Goal: Task Accomplishment & Management: Use online tool/utility

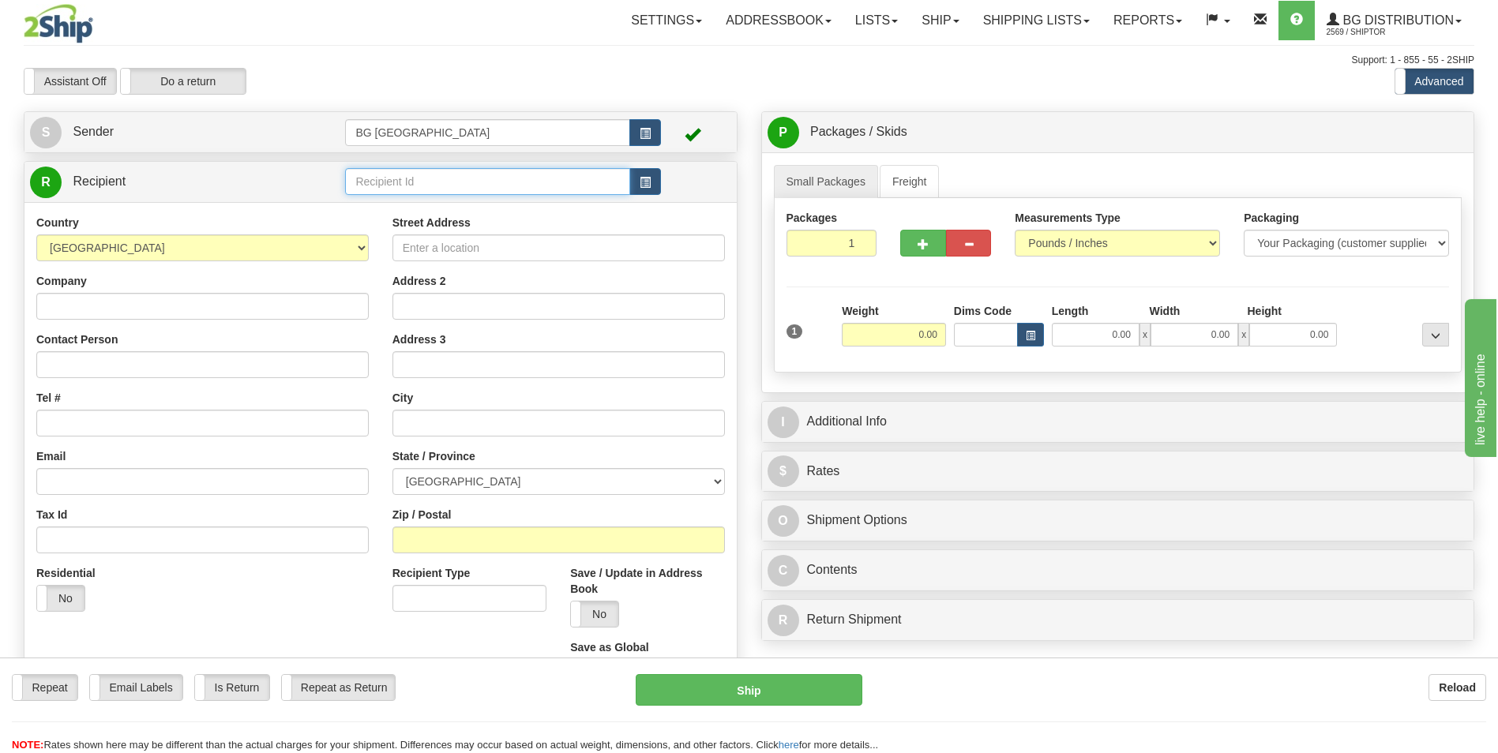
click at [385, 177] on input "text" at bounding box center [487, 181] width 284 height 27
click at [393, 201] on div "60349" at bounding box center [484, 205] width 269 height 17
type input "60349"
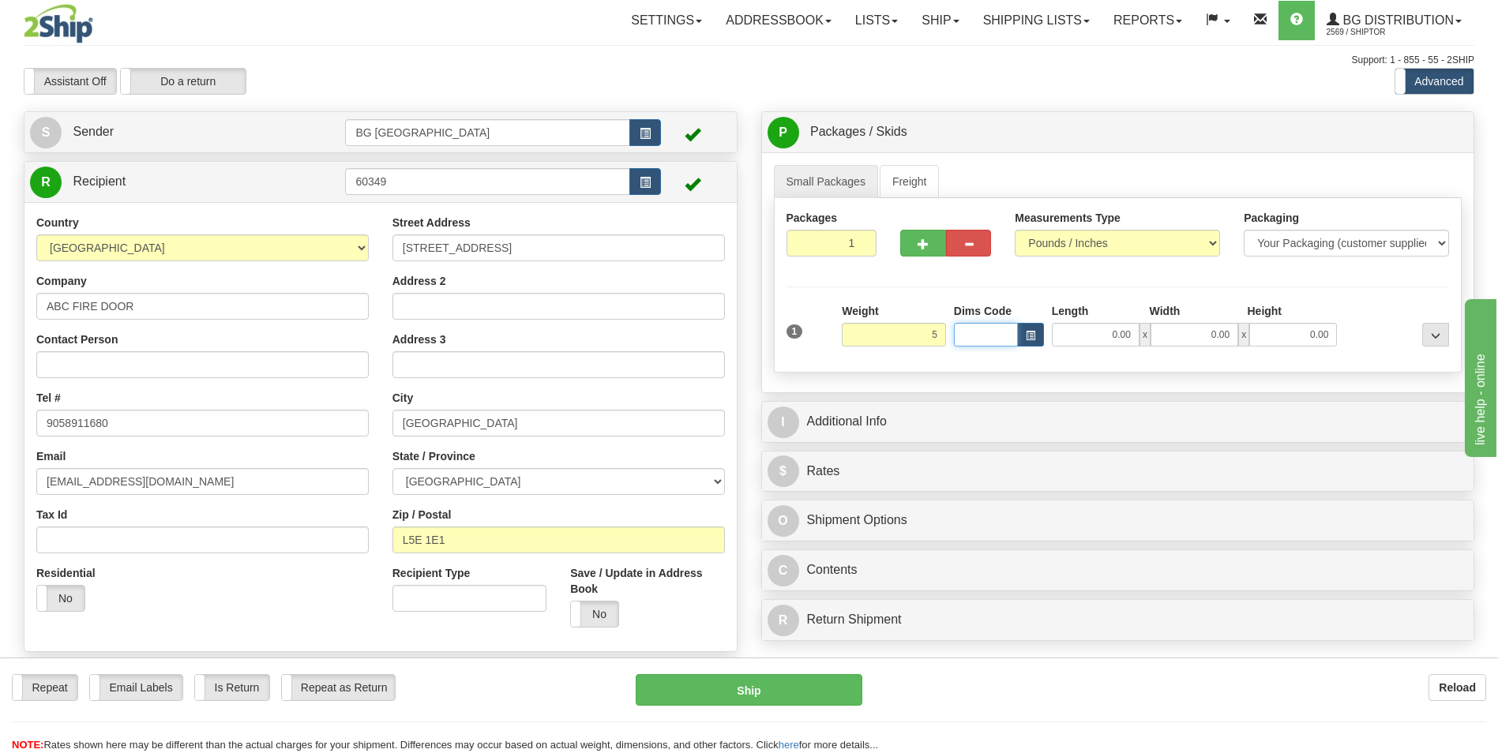
type input "5.00"
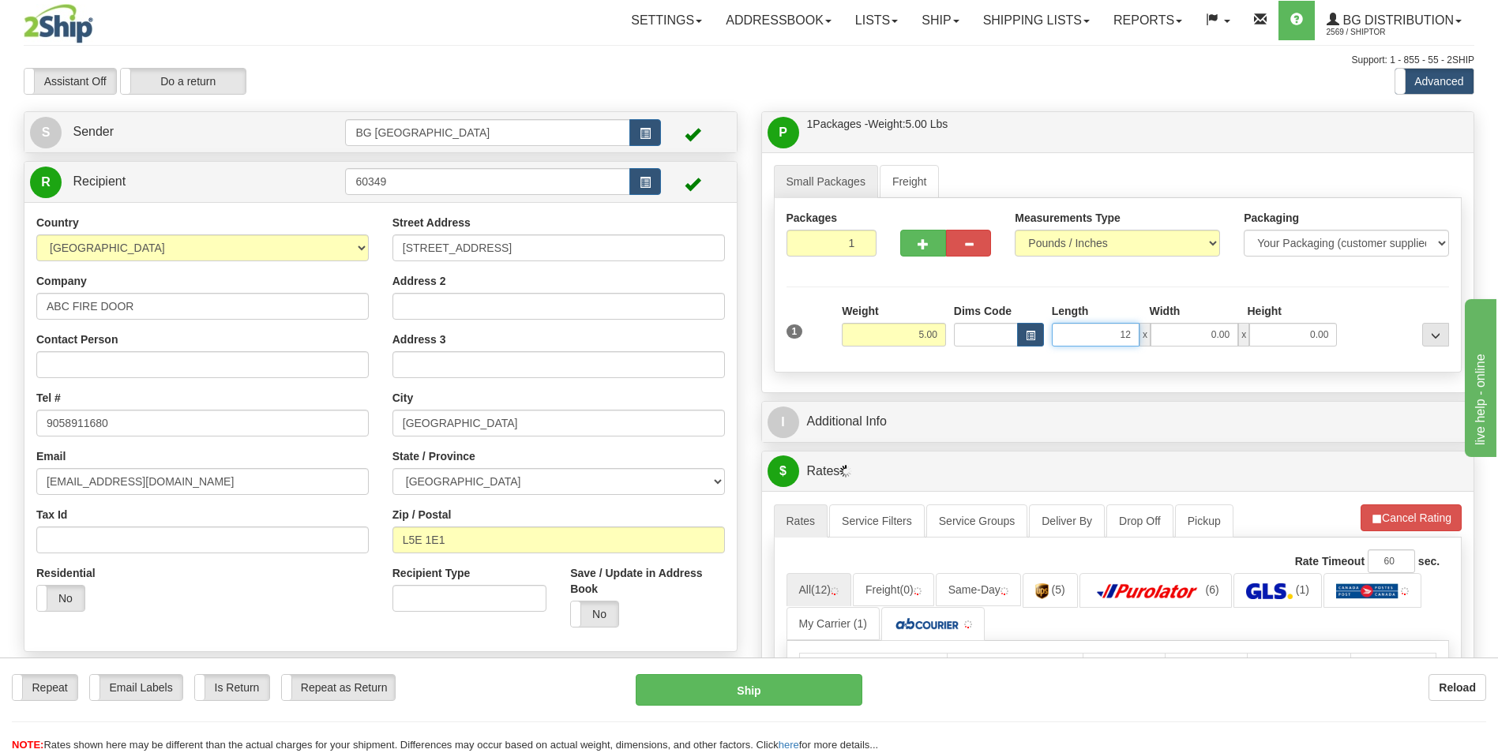
type input "12.00"
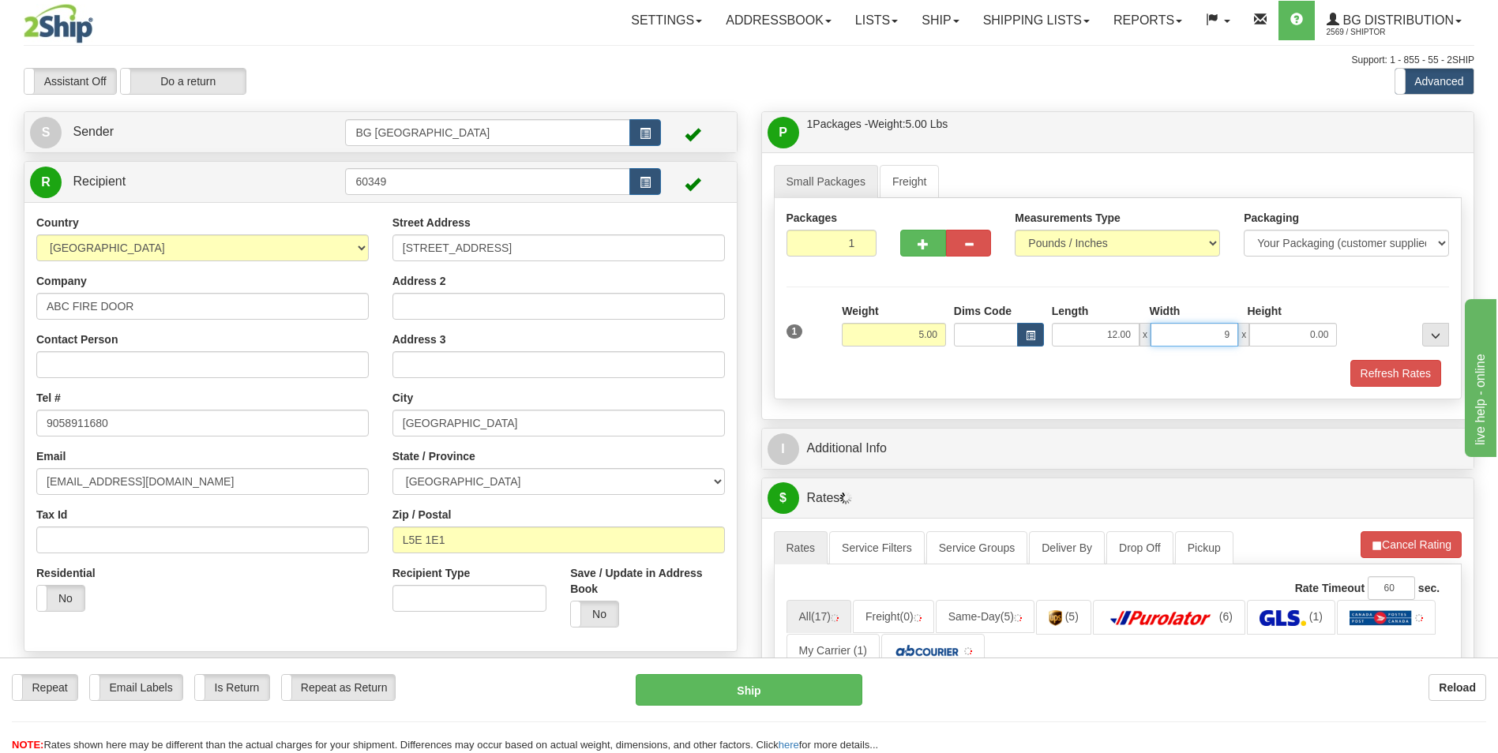
type input "9.00"
type input "7.00"
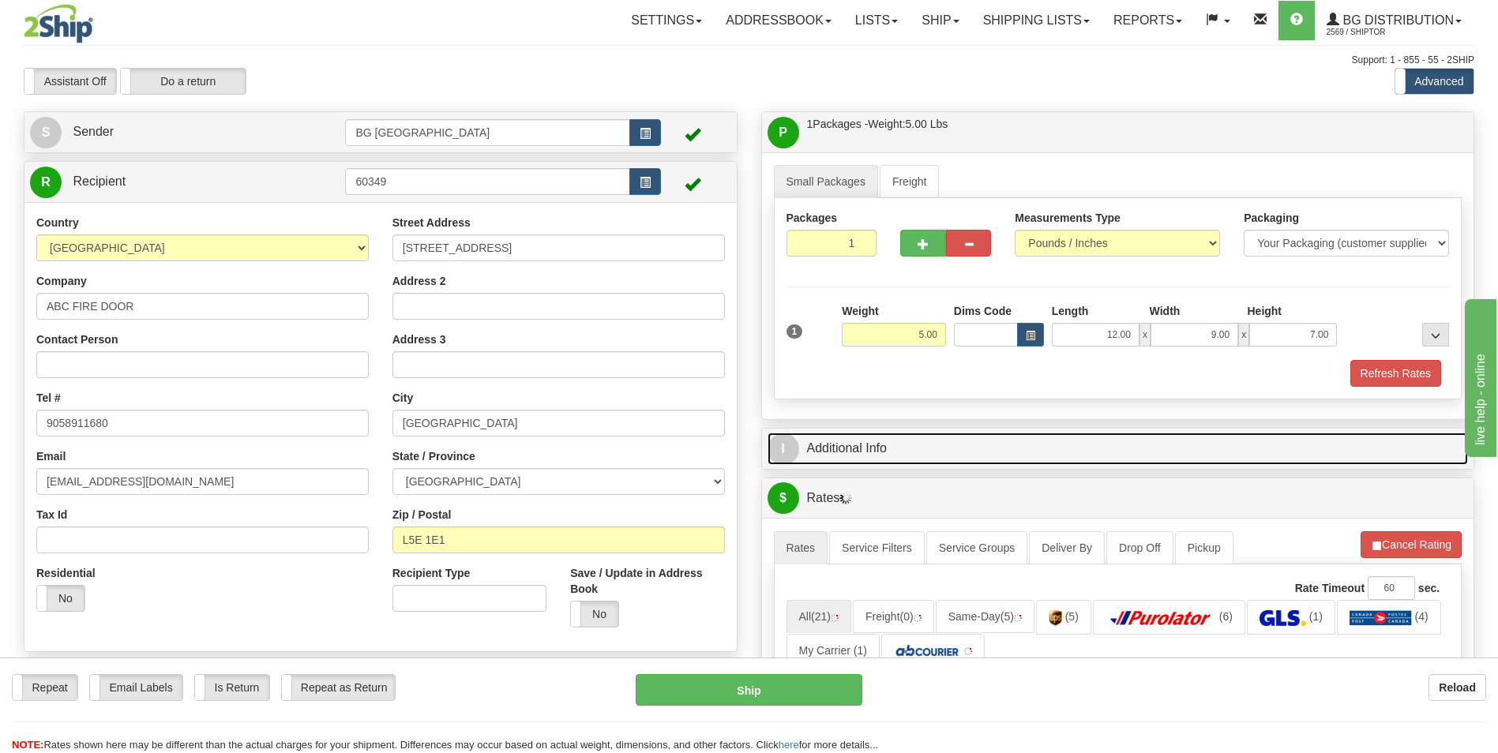
click at [870, 463] on link "I Additional Info" at bounding box center [1118, 449] width 701 height 32
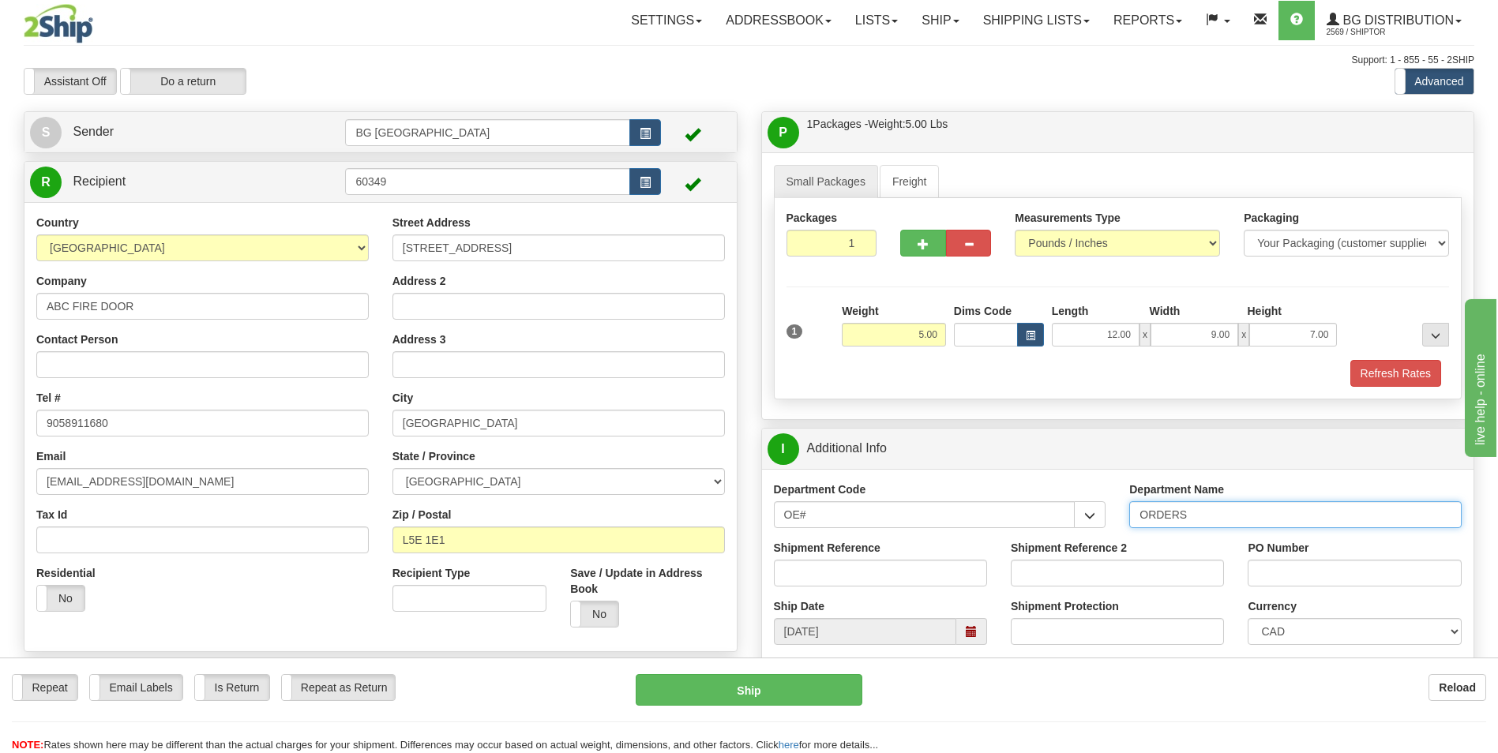
click at [1215, 512] on input "ORDERS" at bounding box center [1295, 514] width 332 height 27
type input "70184562-00"
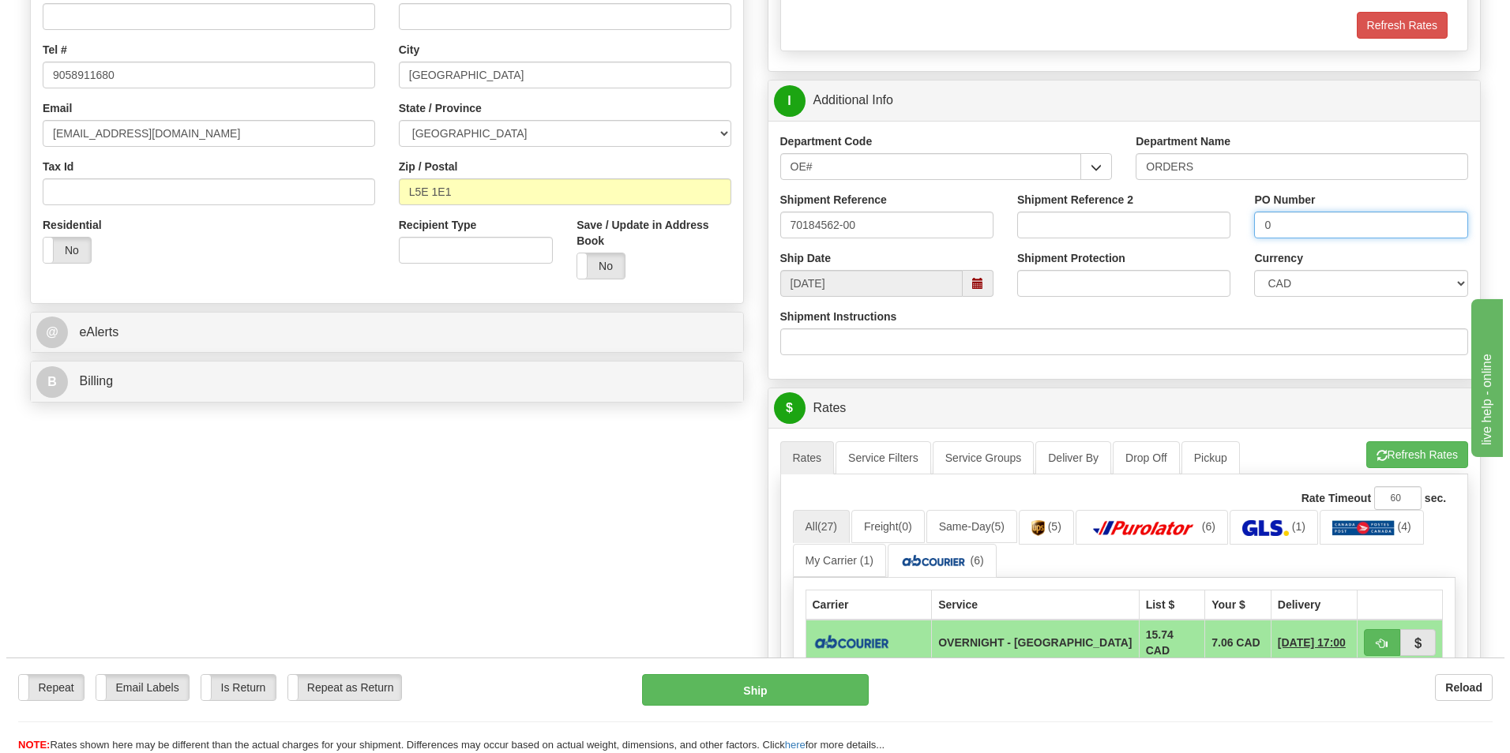
scroll to position [395, 0]
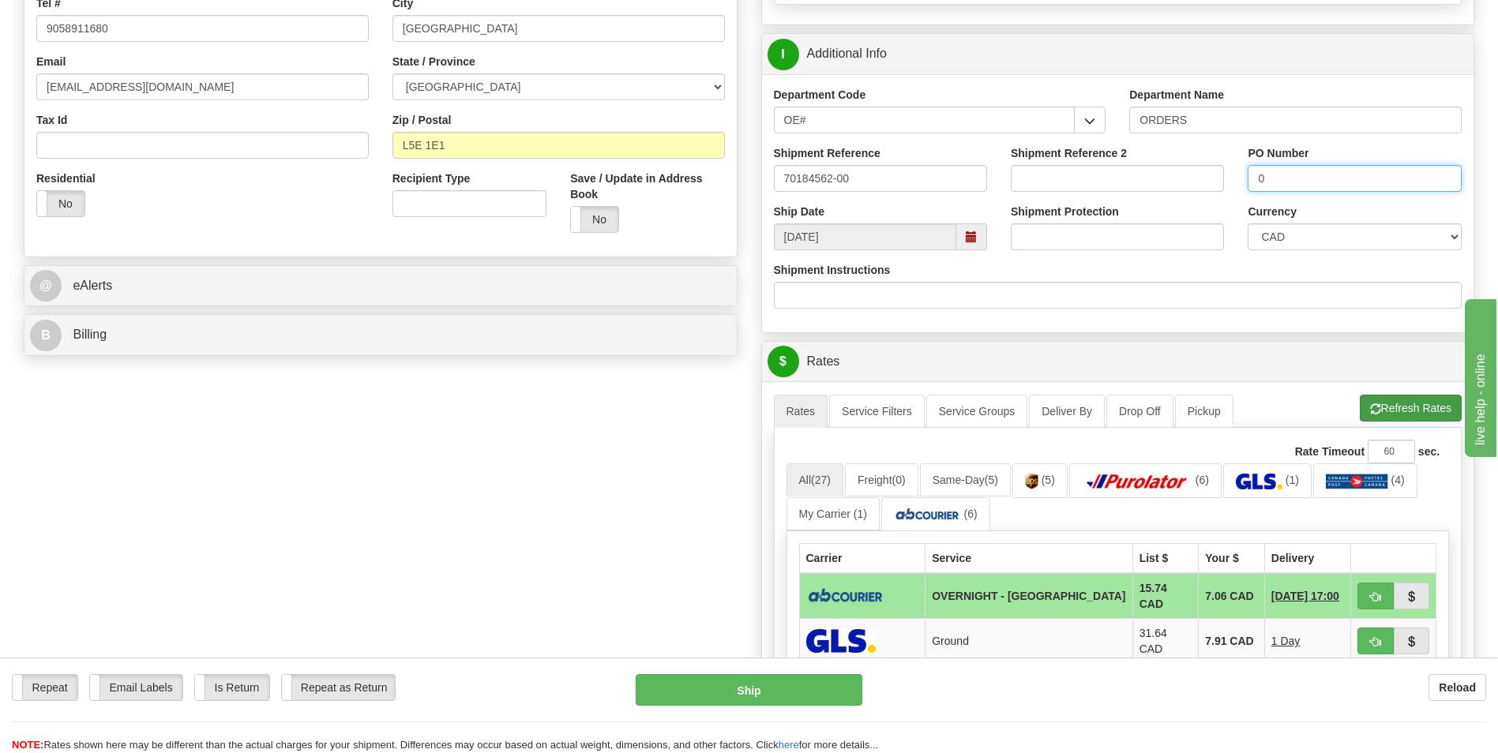
type input "0"
click at [1370, 408] on span "button" at bounding box center [1375, 409] width 11 height 10
click at [1362, 596] on button "button" at bounding box center [1376, 596] width 36 height 27
type input "4"
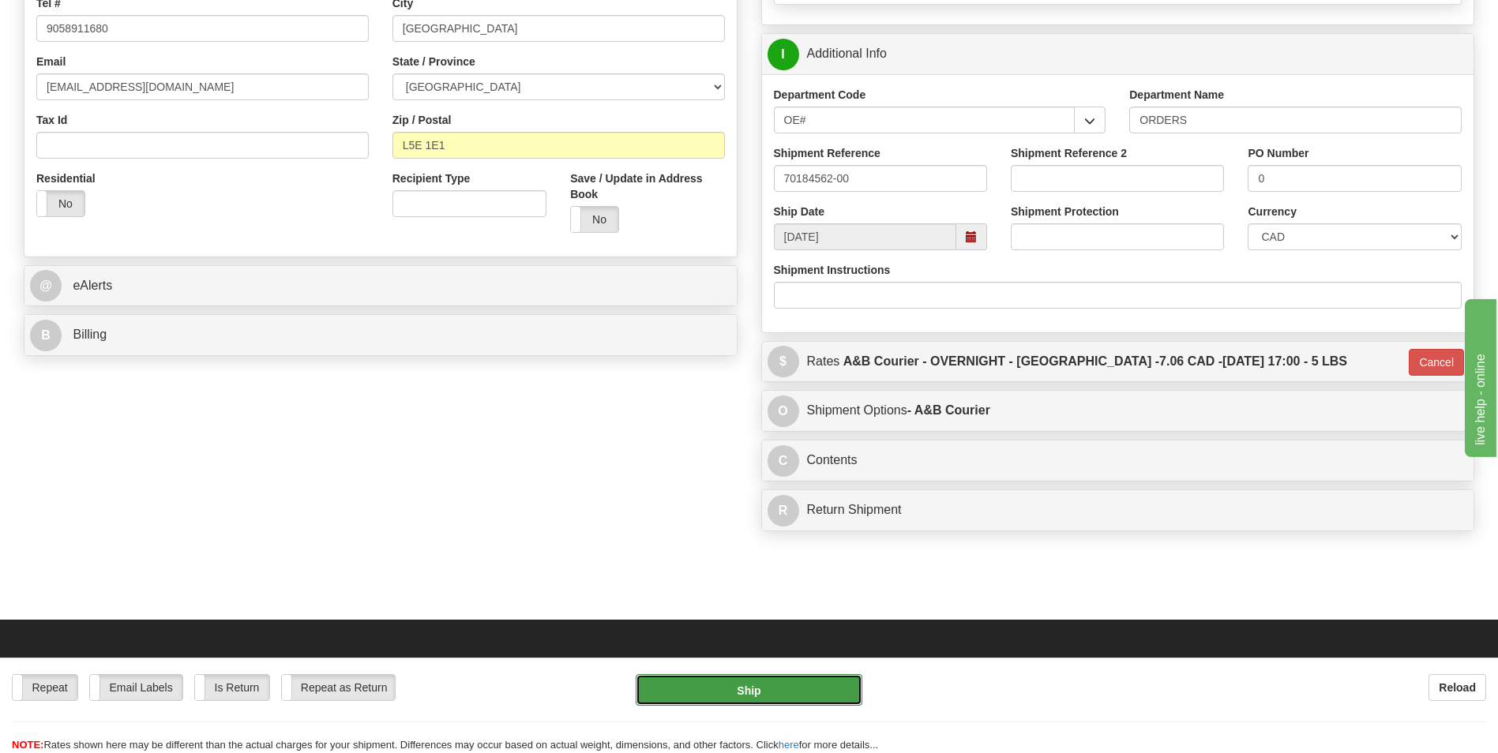
click at [802, 693] on button "Ship" at bounding box center [749, 690] width 226 height 32
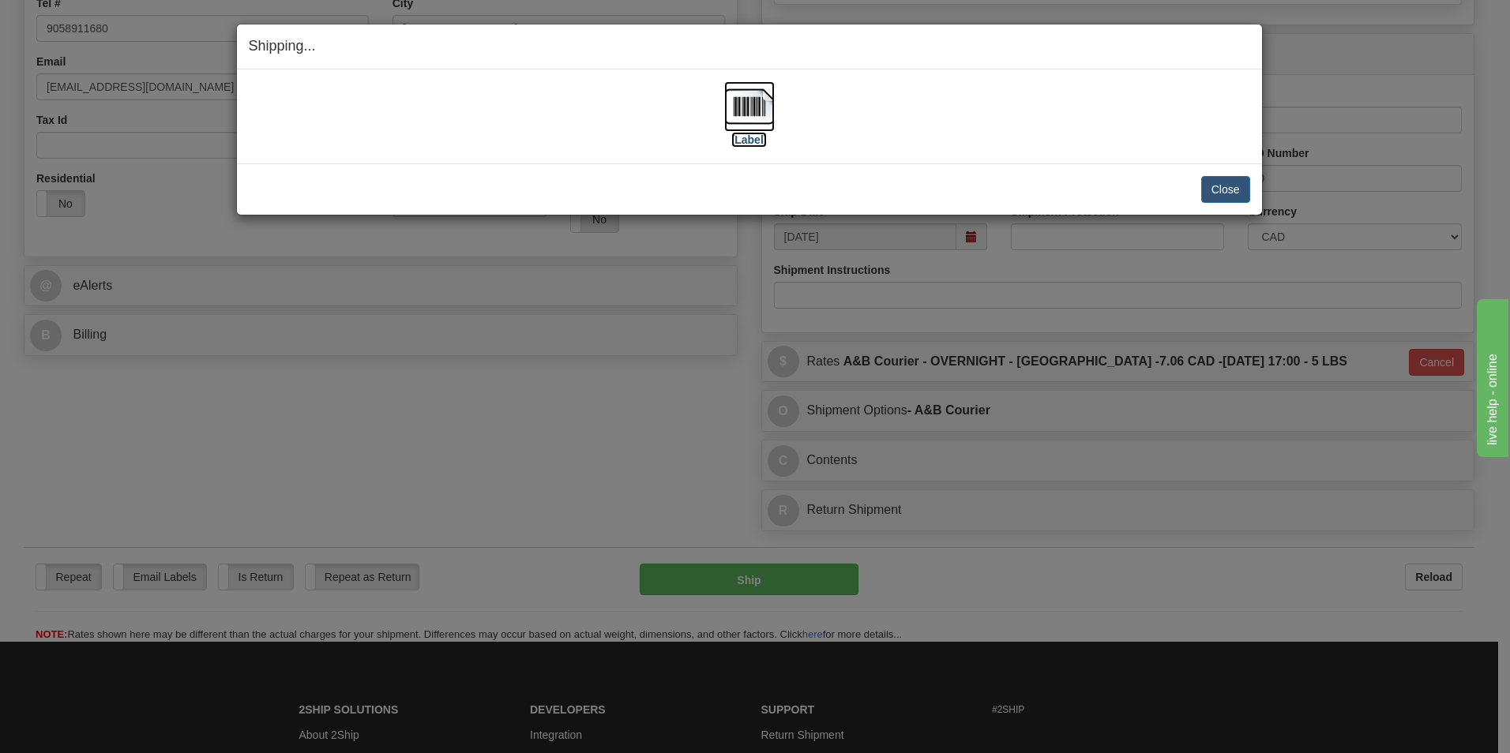
click at [743, 108] on img at bounding box center [749, 106] width 51 height 51
click at [1227, 190] on button "Close" at bounding box center [1225, 189] width 49 height 27
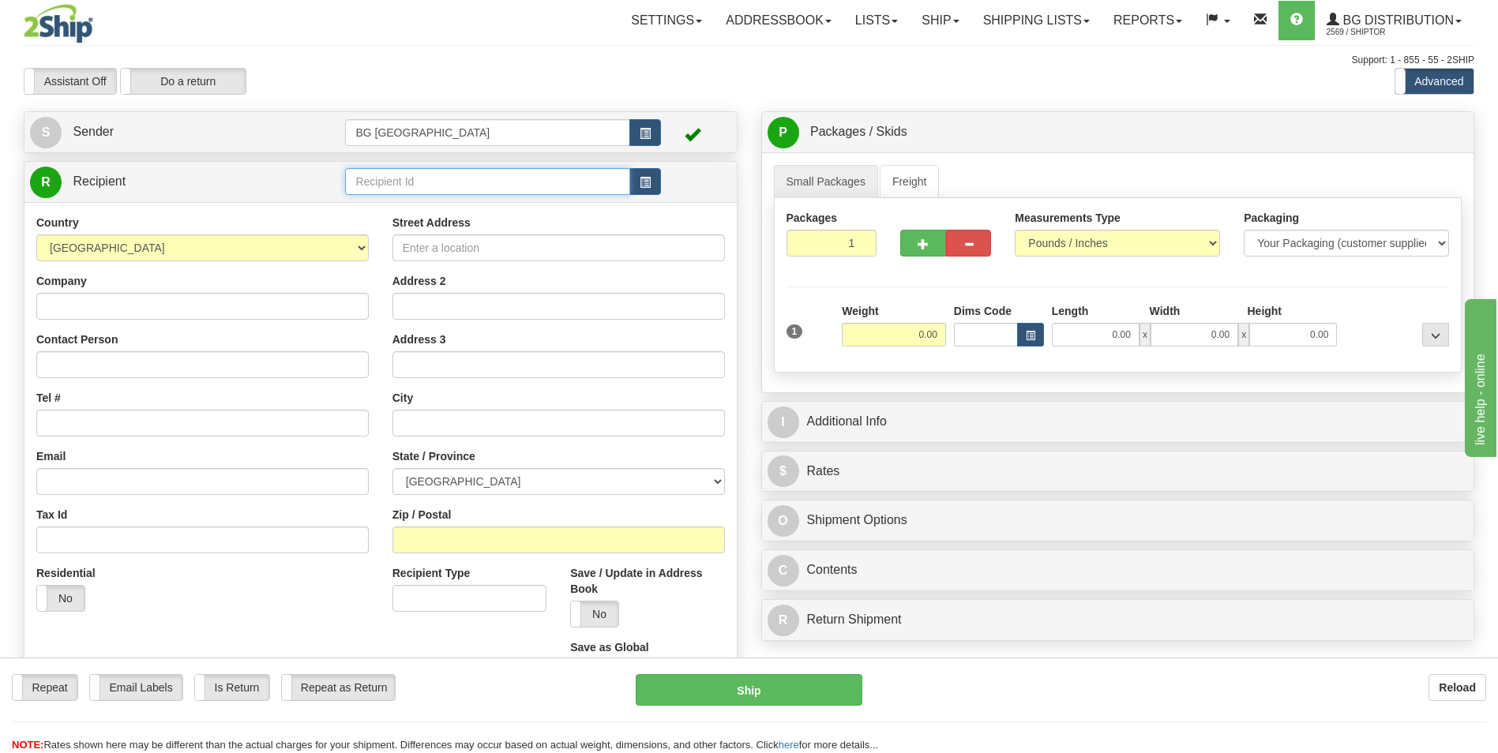
click at [429, 176] on input "text" at bounding box center [487, 181] width 284 height 27
click at [396, 205] on div "60845" at bounding box center [484, 205] width 269 height 17
type input "60845"
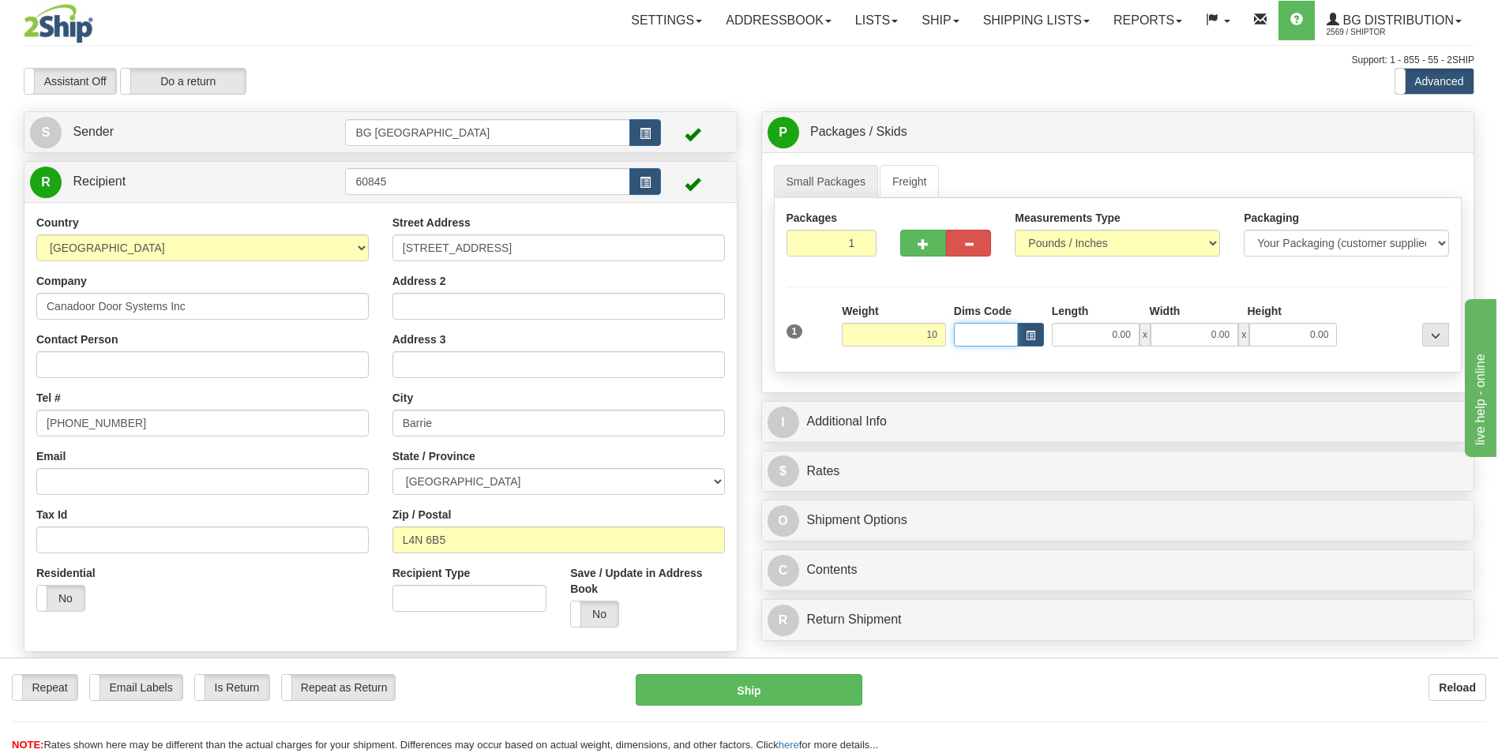
type input "10.00"
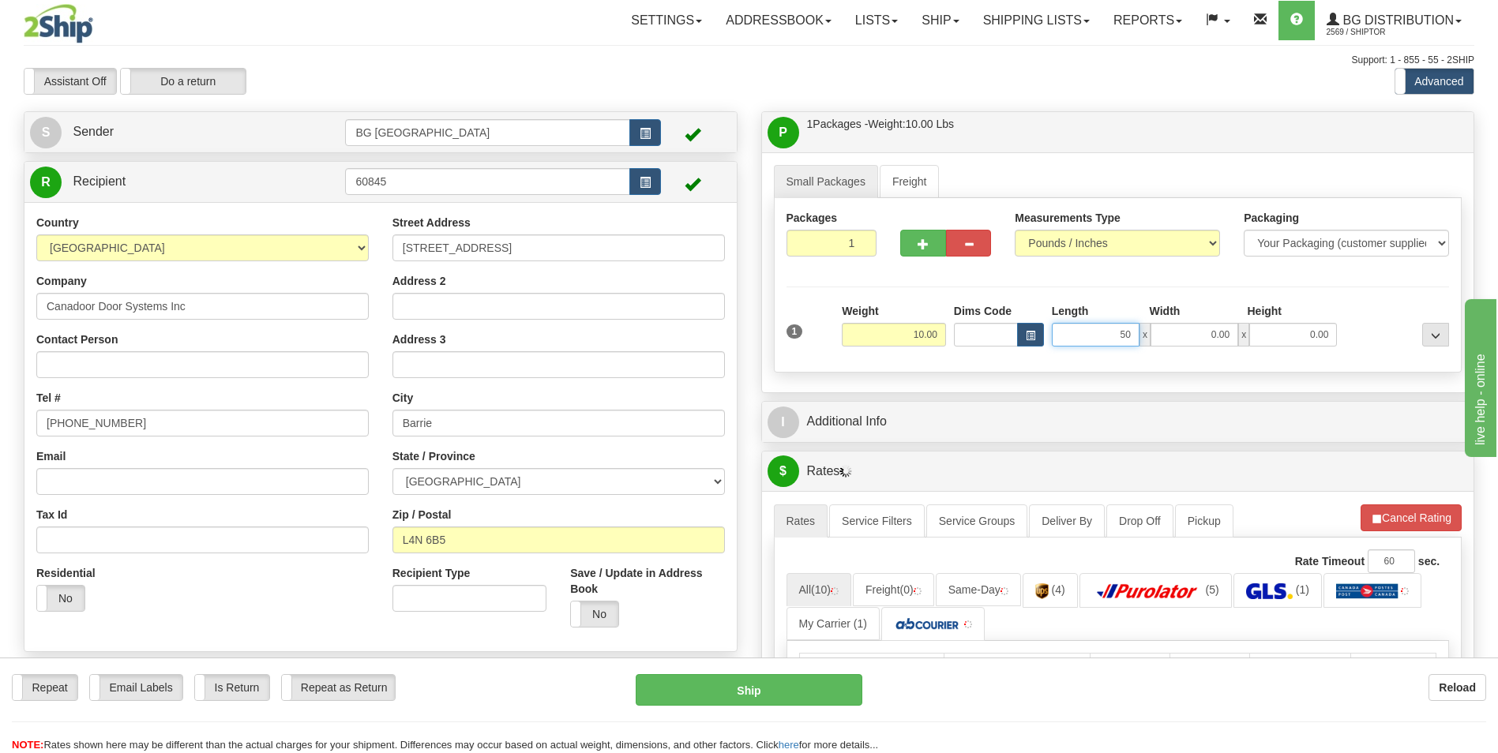
type input "50.00"
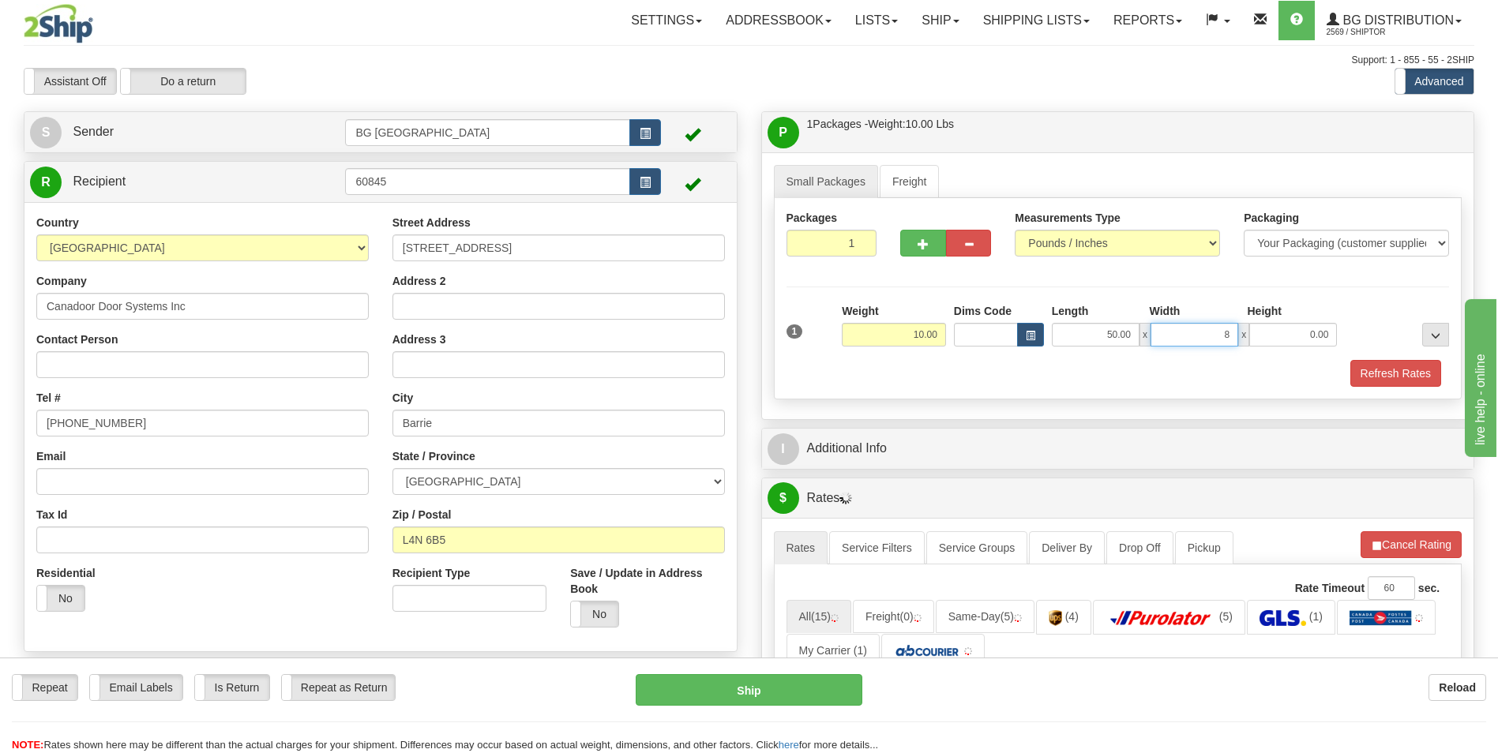
type input "8.00"
type input "3.00"
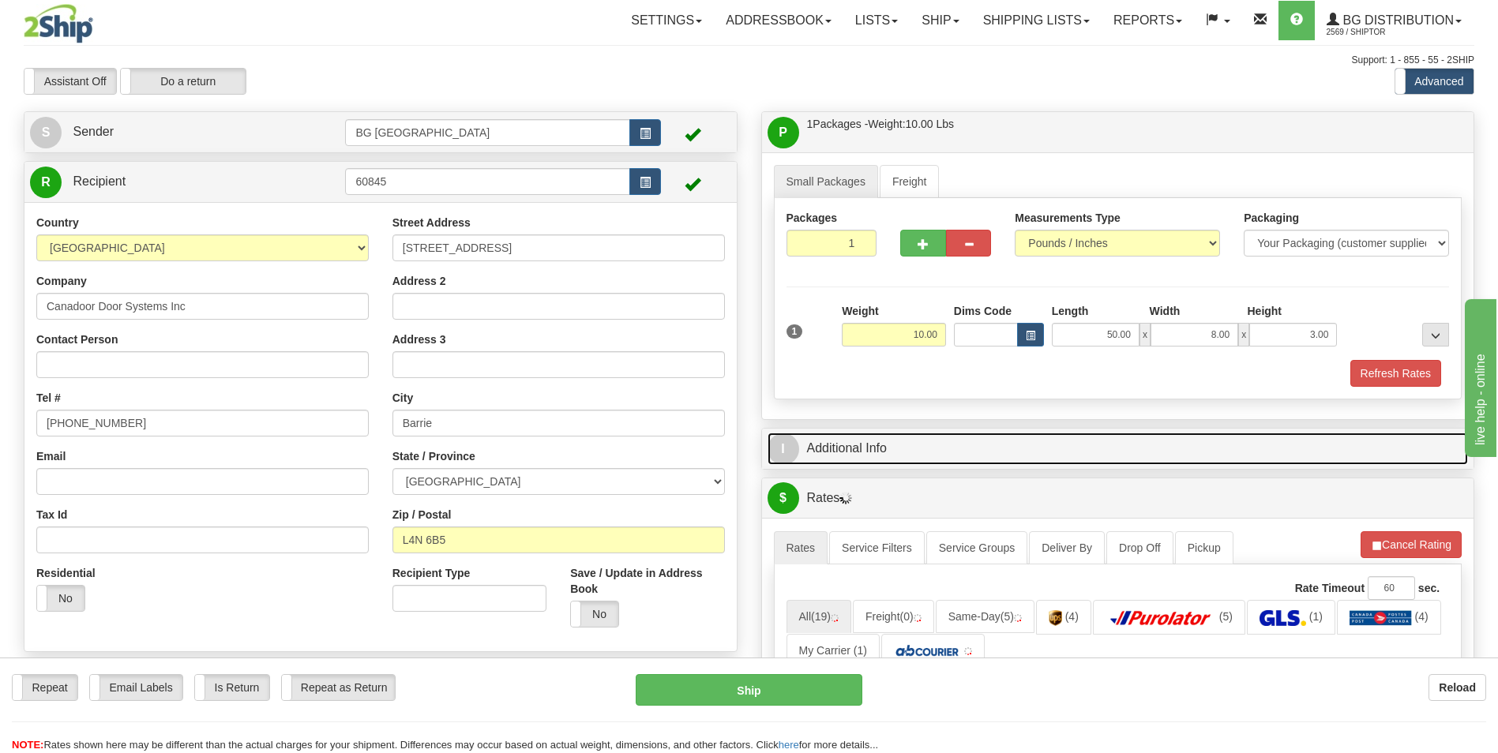
click at [854, 449] on link "I Additional Info" at bounding box center [1118, 449] width 701 height 32
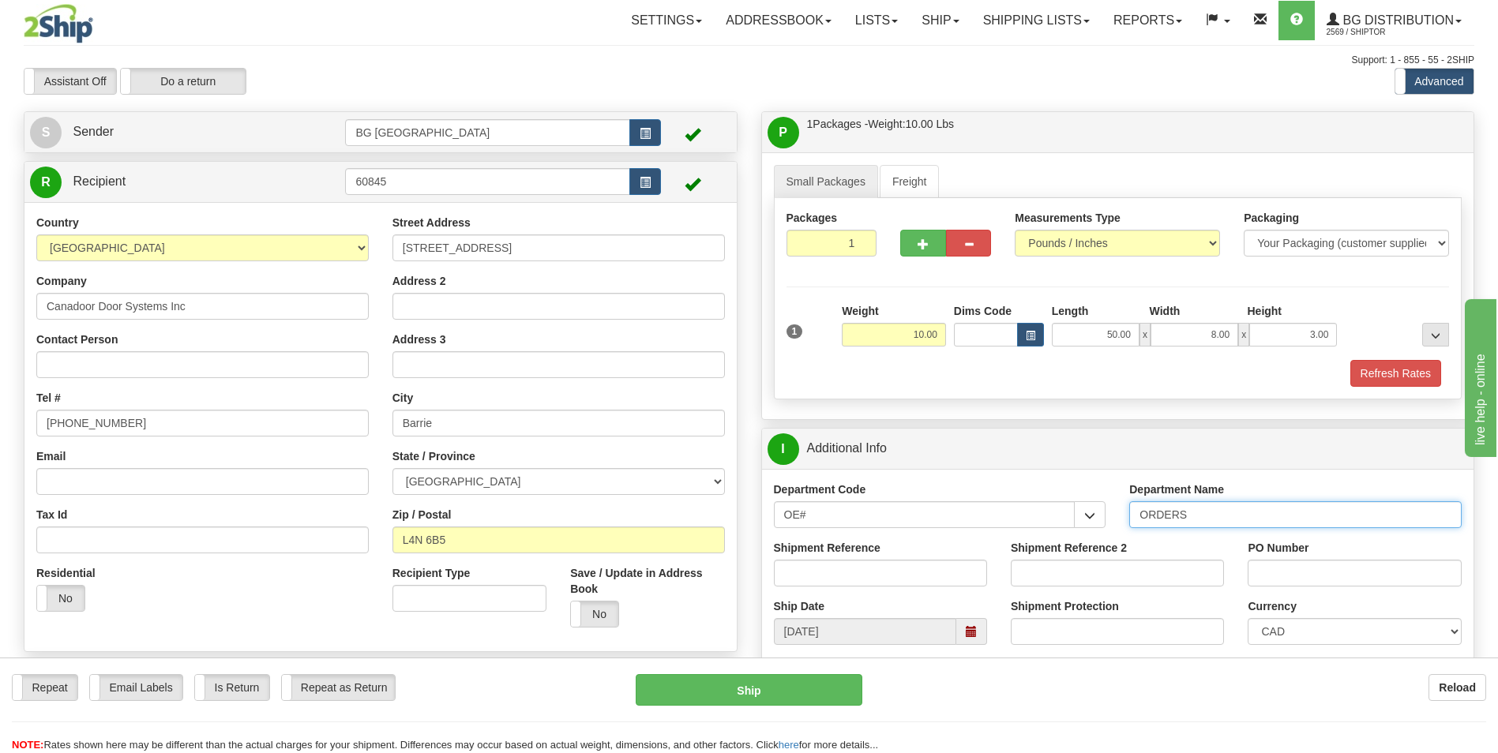
click at [1209, 512] on input "ORDERS" at bounding box center [1295, 514] width 332 height 27
click at [893, 572] on input "70184339-010" at bounding box center [880, 573] width 213 height 27
type input "70184339-01"
click at [1258, 574] on input "PO Number" at bounding box center [1354, 573] width 213 height 27
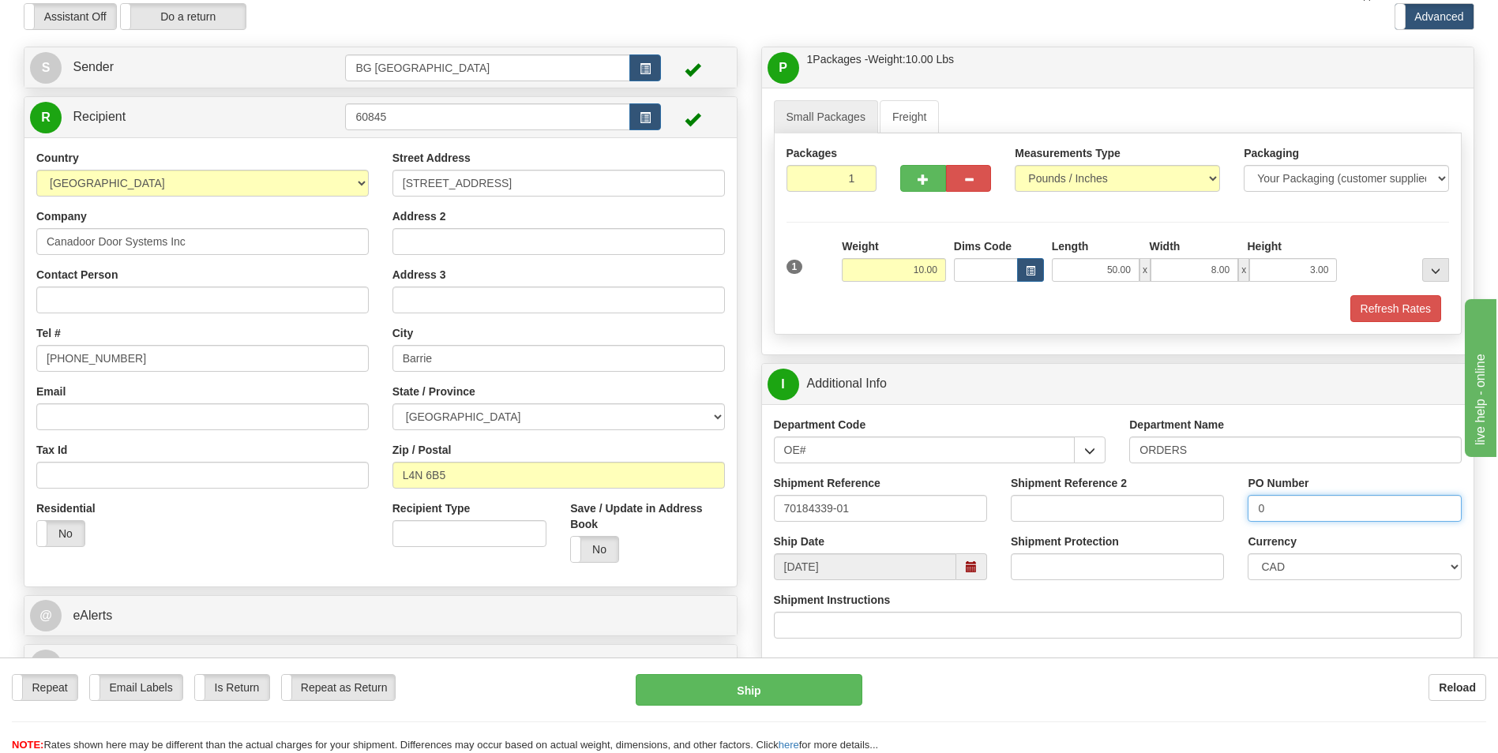
scroll to position [237, 0]
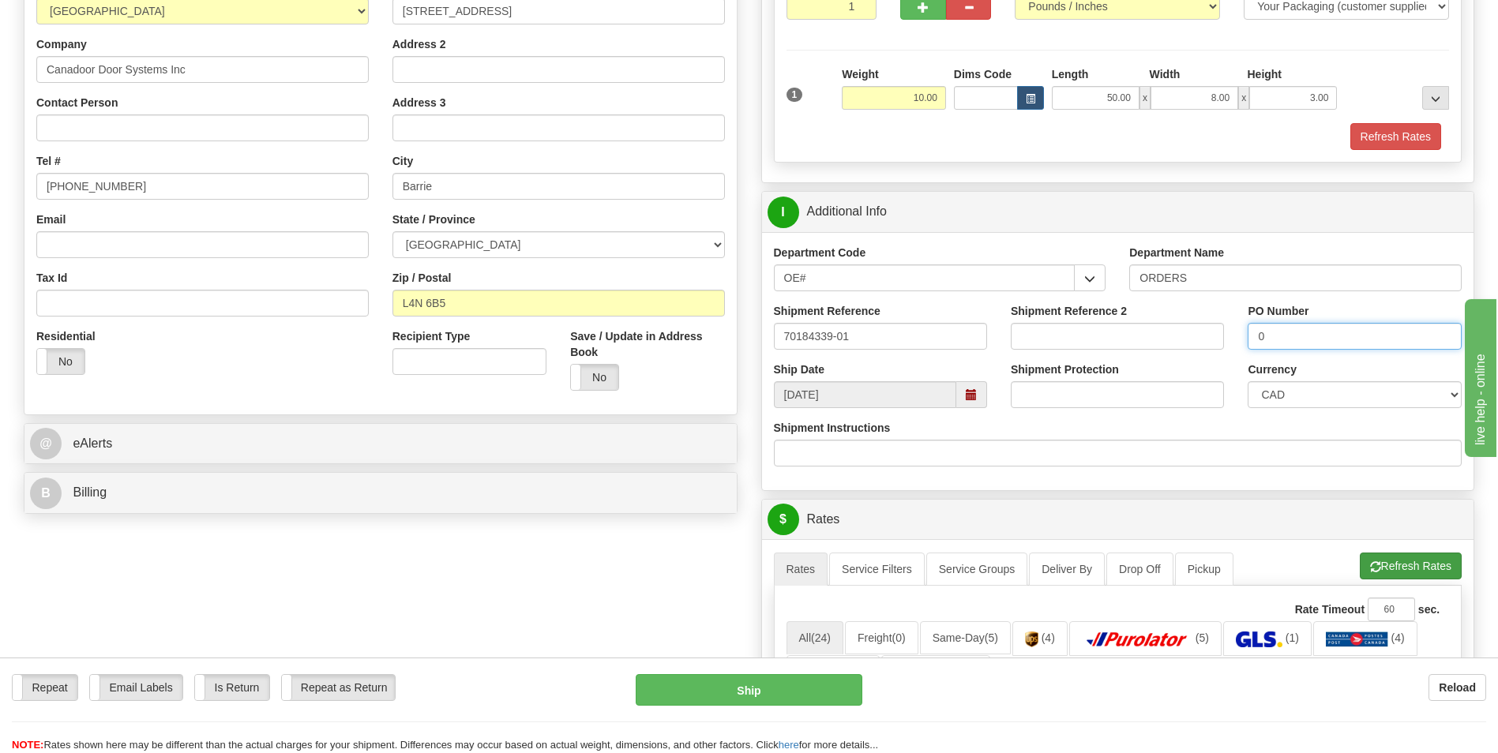
type input "0"
click at [1405, 566] on button "Refresh Rates" at bounding box center [1411, 566] width 102 height 27
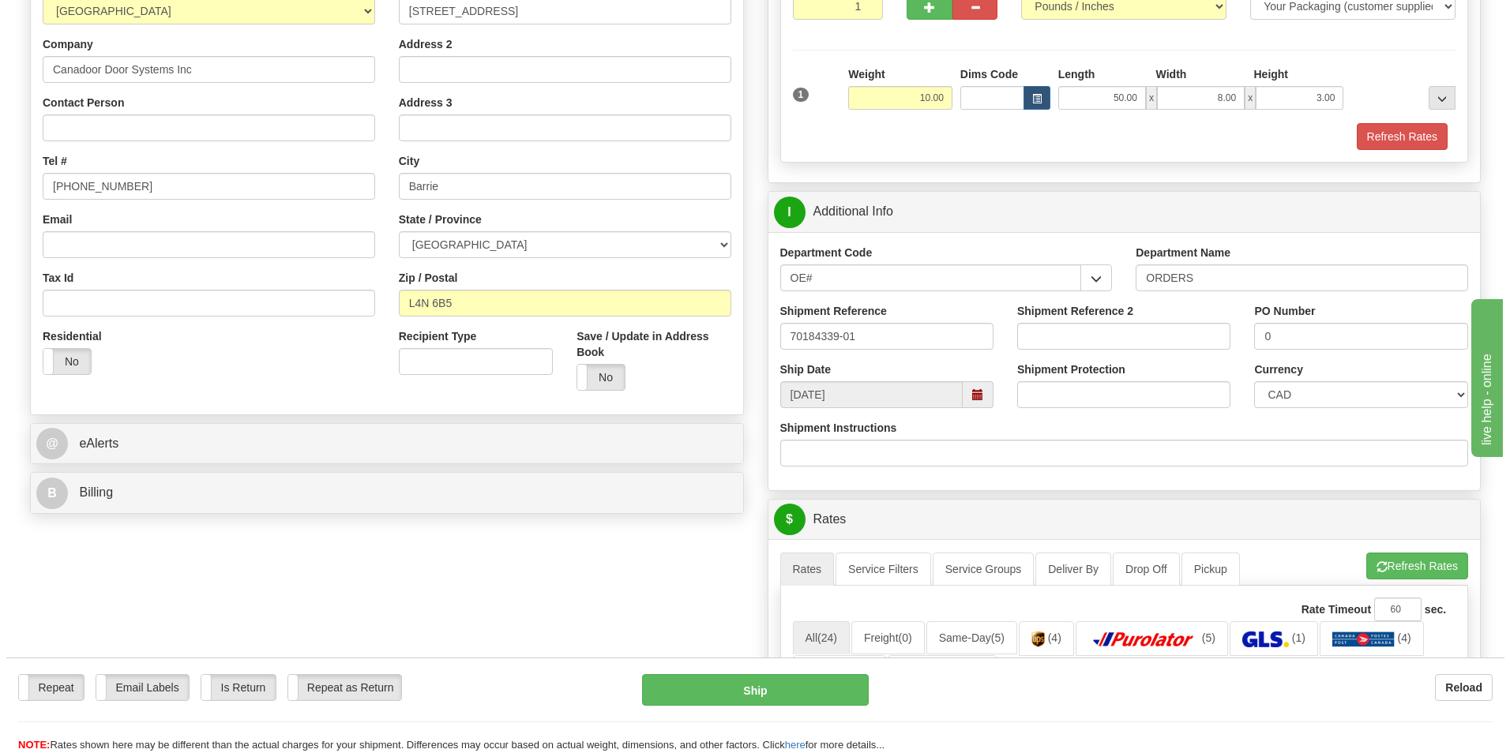
scroll to position [474, 0]
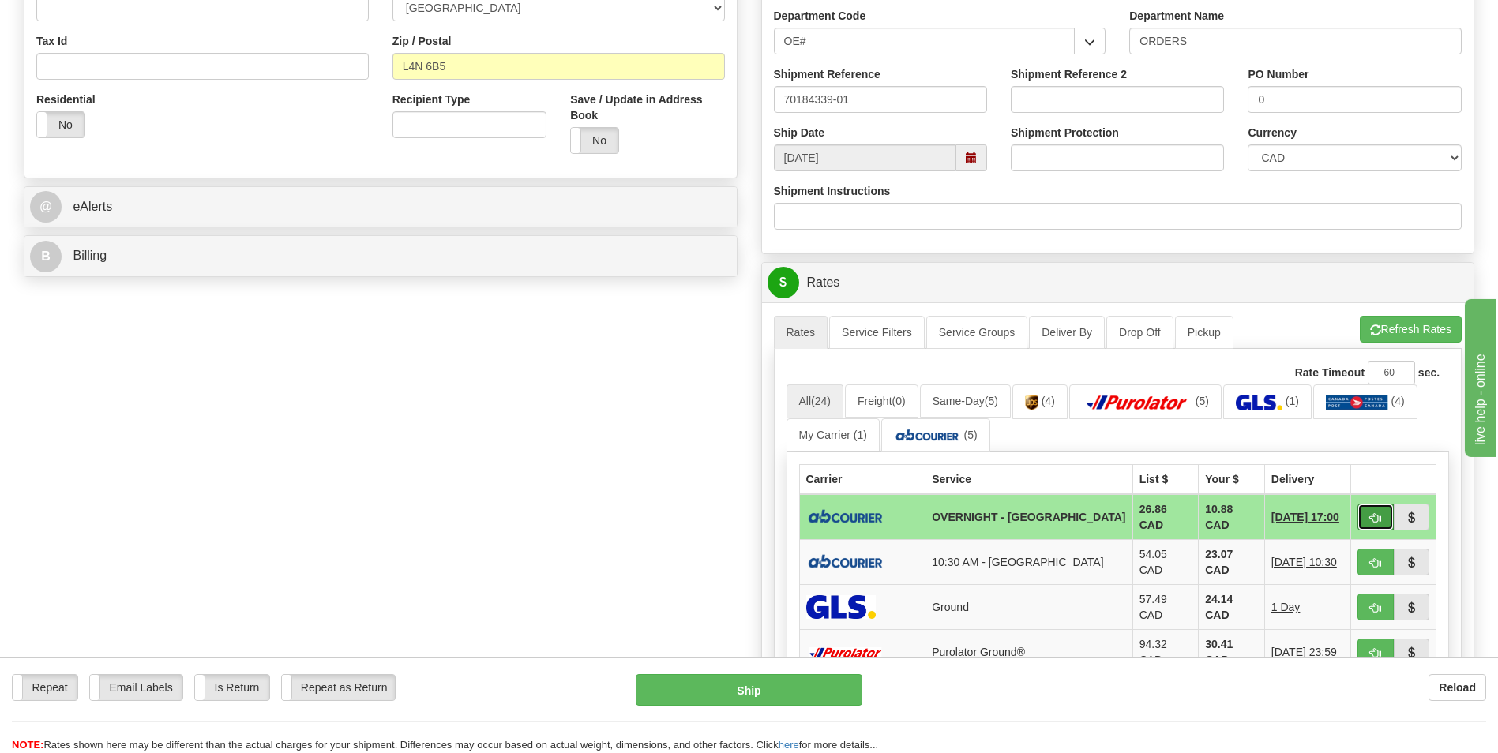
click at [1362, 509] on button "button" at bounding box center [1376, 517] width 36 height 27
type input "4"
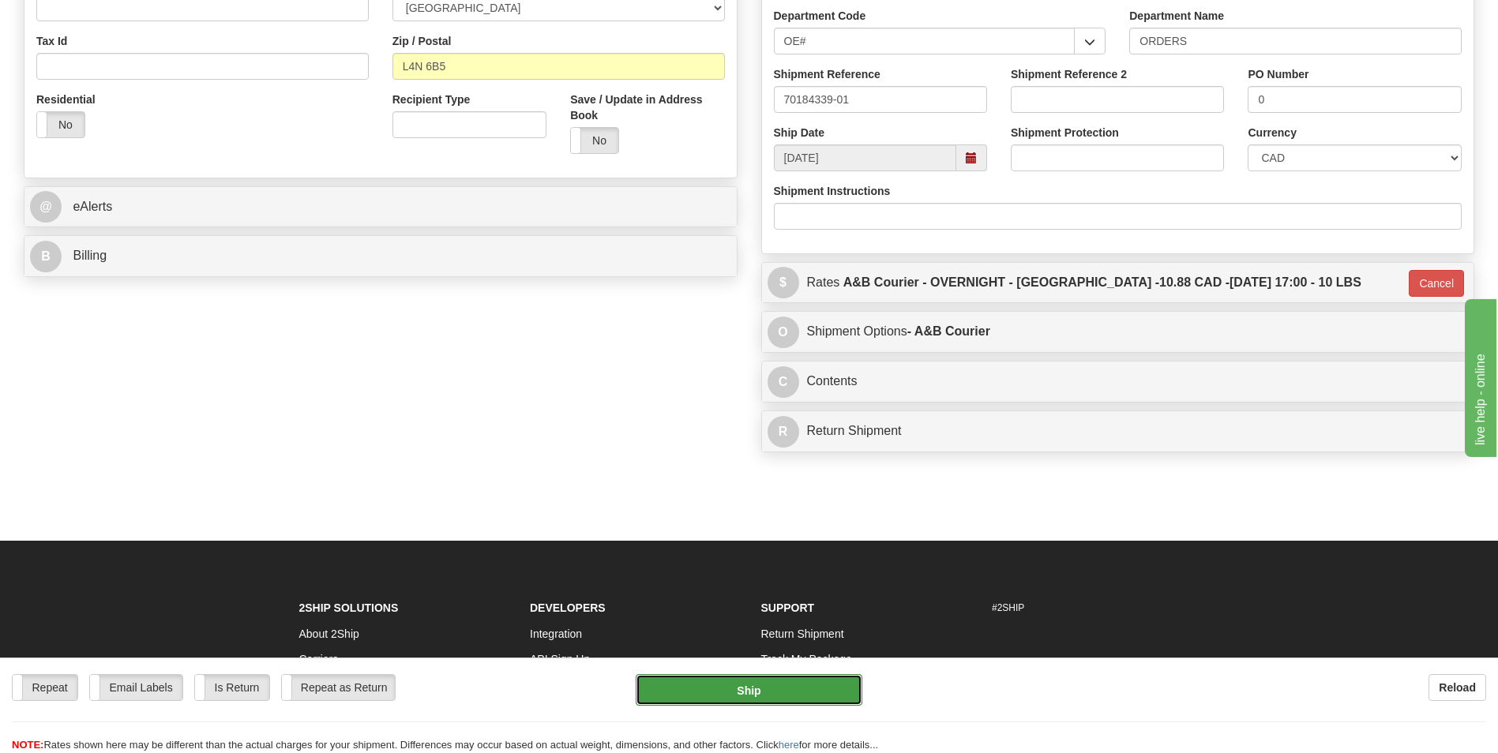
click at [817, 689] on button "Ship" at bounding box center [749, 690] width 226 height 32
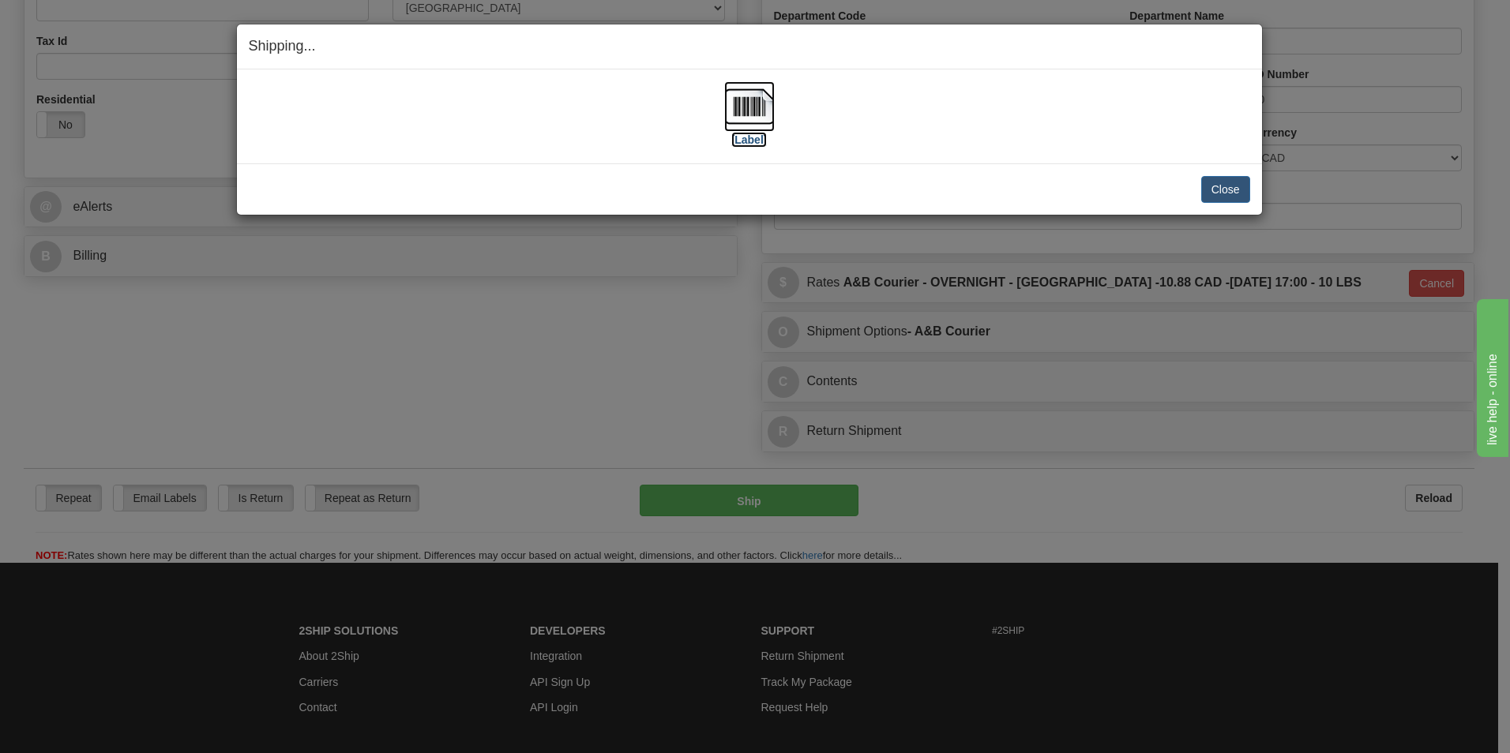
click at [759, 124] on img at bounding box center [749, 106] width 51 height 51
click at [1214, 175] on div "Close Cancel Cancel Shipment and Quit Pickup Quit Pickup ONLY" at bounding box center [749, 188] width 1025 height 51
click at [1211, 192] on button "Close" at bounding box center [1225, 189] width 49 height 27
